Goal: Communication & Community: Participate in discussion

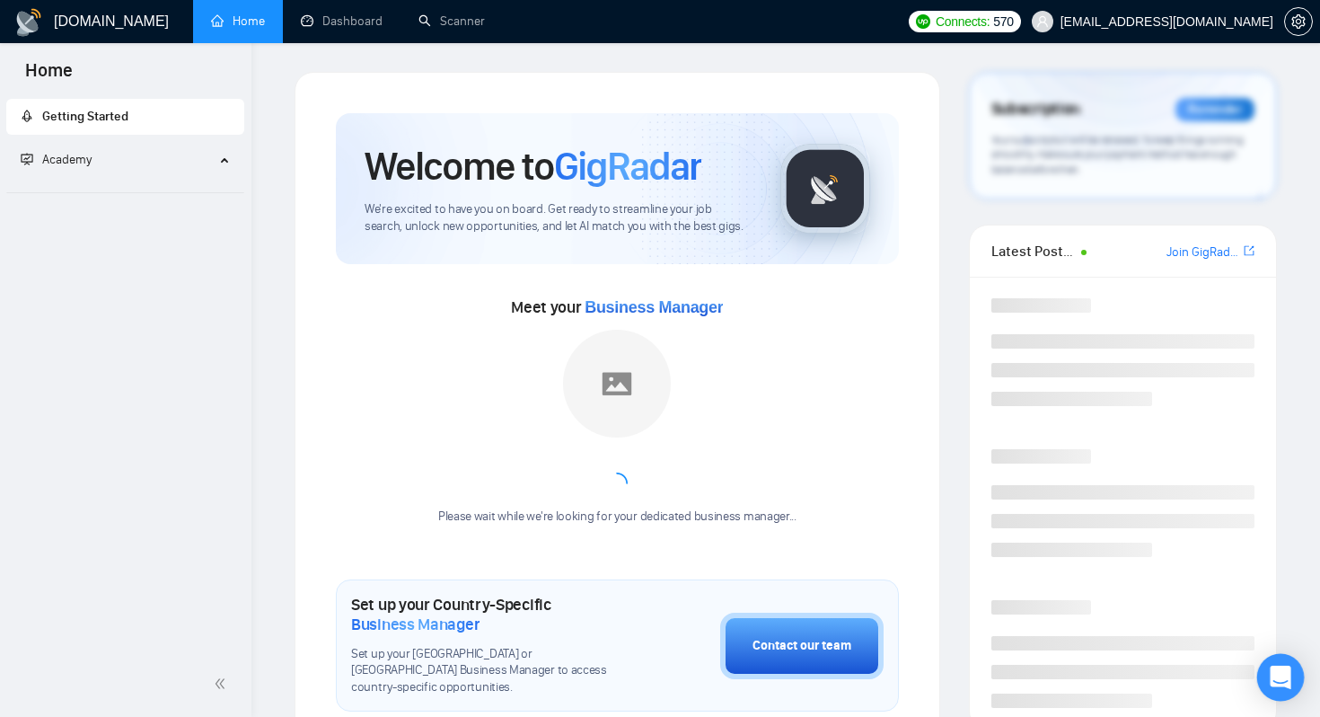
click at [1287, 665] on icon "Open Intercom Messenger" at bounding box center [1280, 676] width 21 height 23
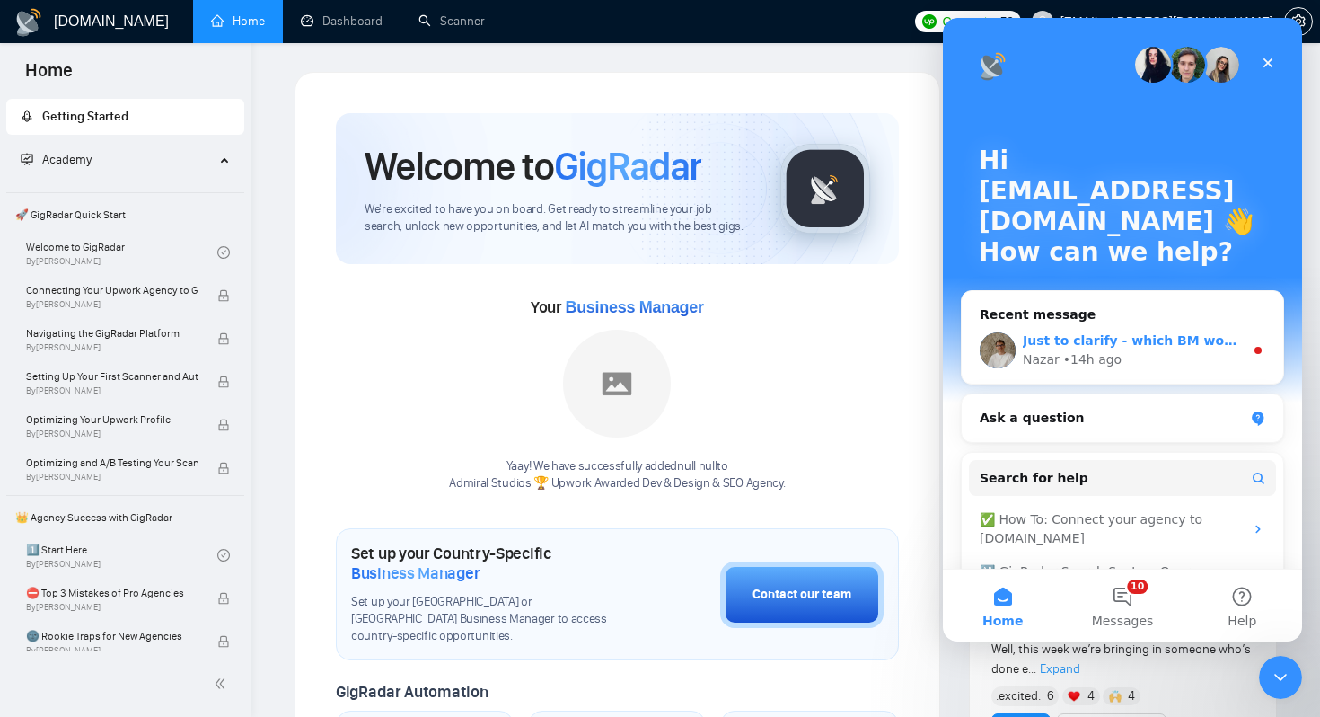
click at [1123, 363] on div "Nazar • 14h ago" at bounding box center [1133, 359] width 221 height 19
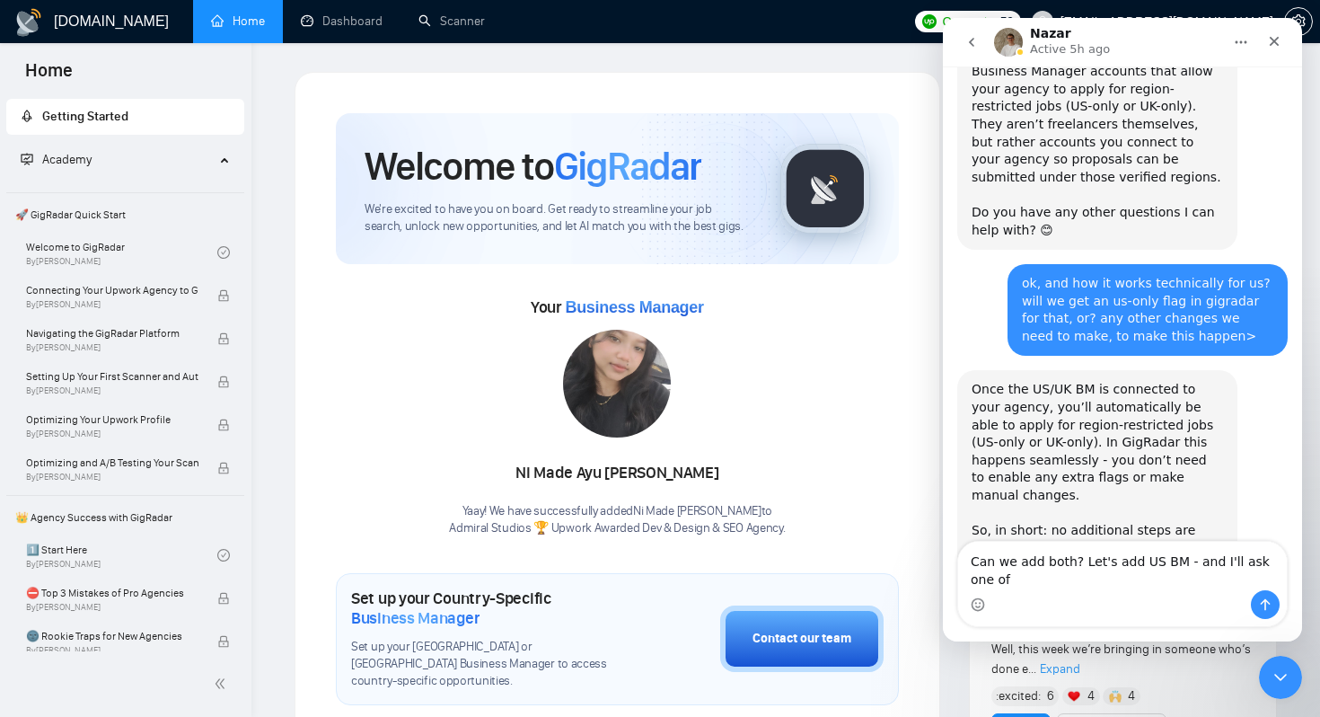
scroll to position [1414, 0]
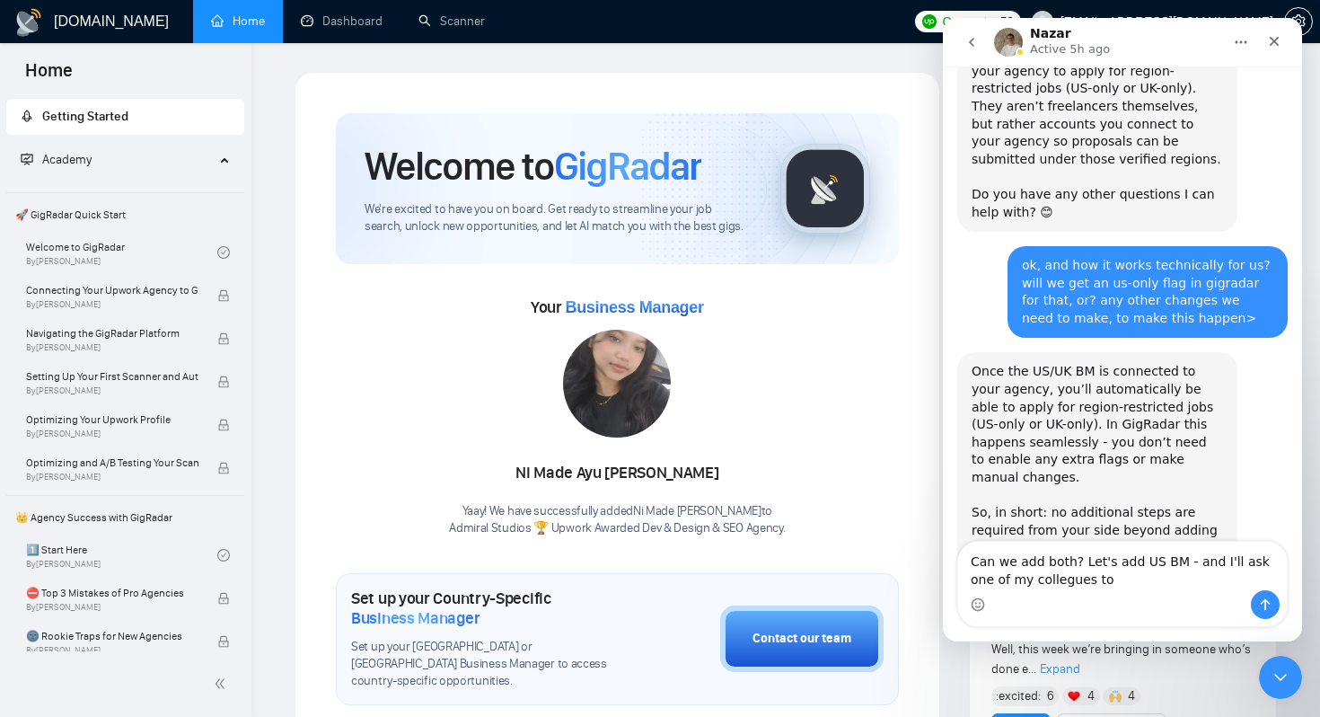
click at [1025, 576] on textarea "Can we add both? Let's add US BM - and I'll ask one of my collegues to" at bounding box center [1122, 565] width 329 height 48
click at [1035, 575] on textarea "Can we add both? Let's add US BM - and I'll ask one of my collegues to" at bounding box center [1122, 565] width 329 height 48
click at [1105, 588] on textarea "Can we add both? Let's add US BM - and I'll ask one of my colleagues to" at bounding box center [1122, 565] width 329 height 48
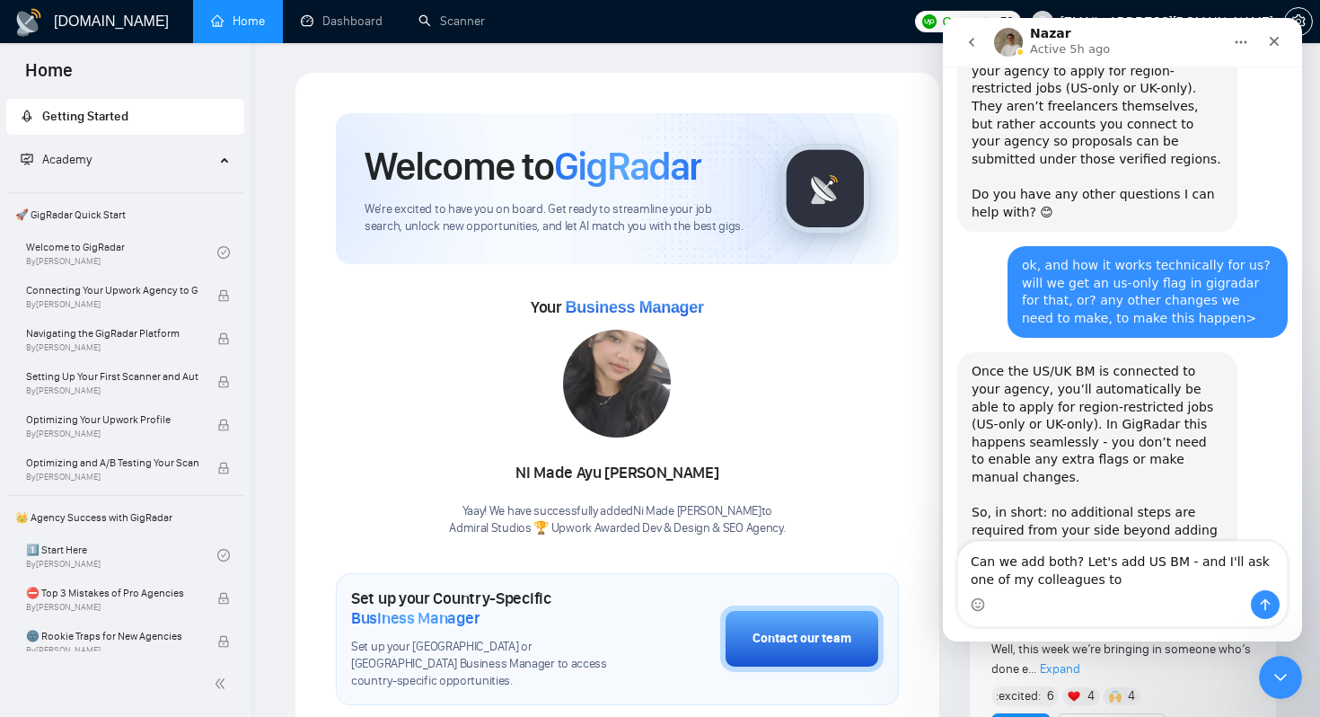
click at [1103, 581] on textarea "Can we add both? Let's add US BM - and I'll ask one of my colleagues to" at bounding box center [1122, 565] width 329 height 48
type textarea "Can we add both? Let's add US BM - and I'll ask one of my colleagues to handle …"
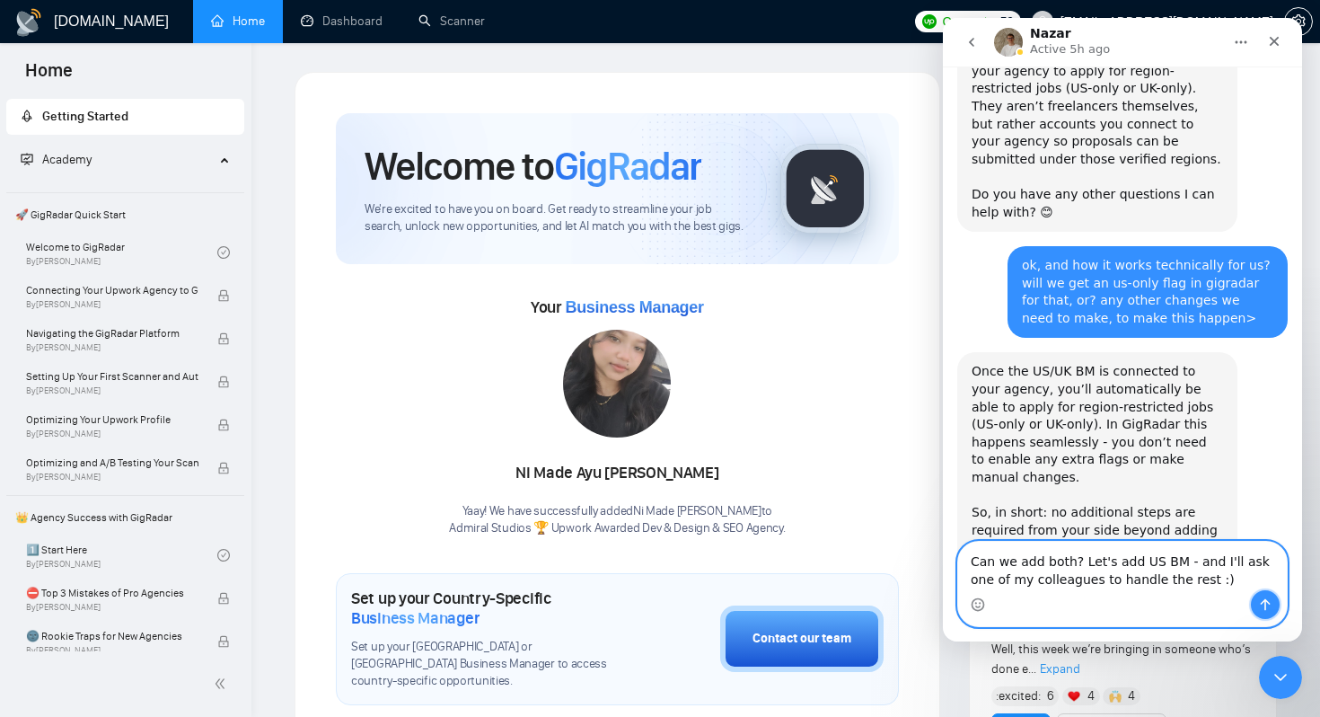
click at [1264, 611] on icon "Send a message…" at bounding box center [1265, 604] width 14 height 14
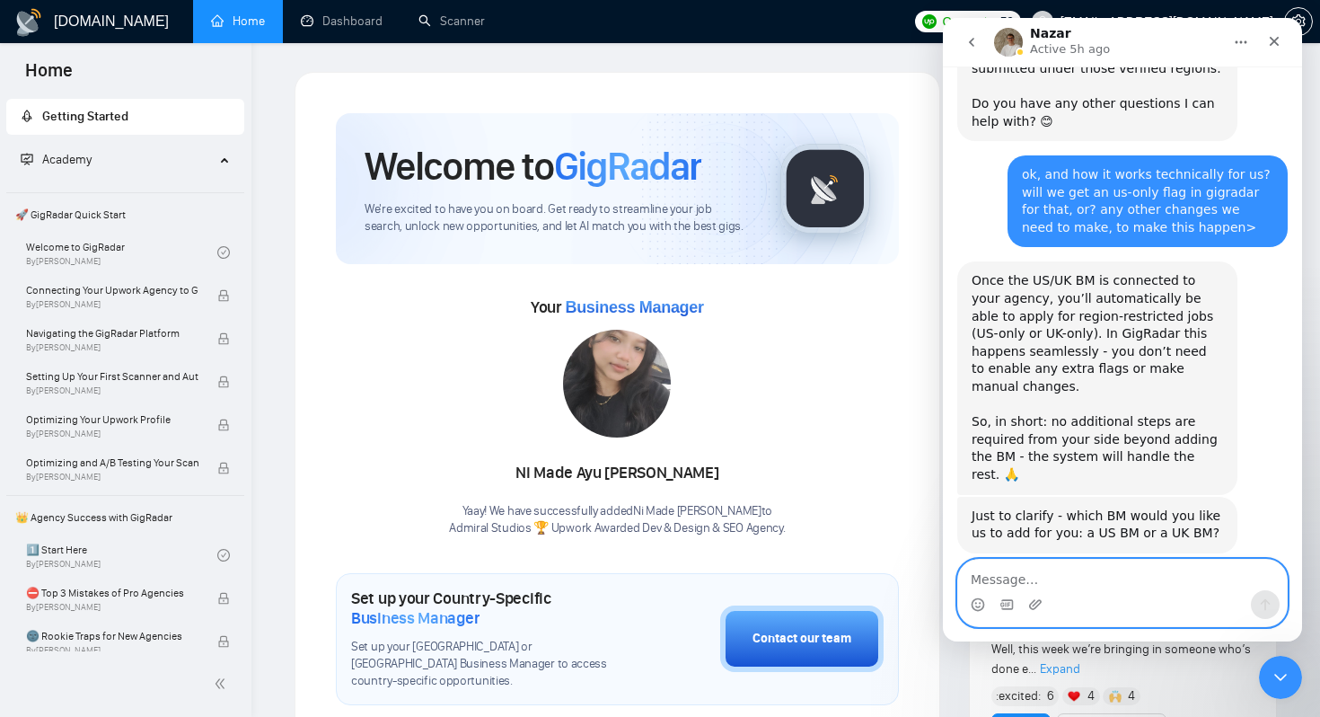
scroll to position [1534, 0]
